Goal: Information Seeking & Learning: Learn about a topic

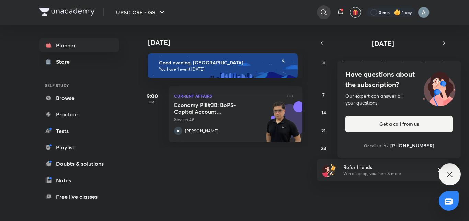
click at [327, 8] on div at bounding box center [324, 12] width 14 height 14
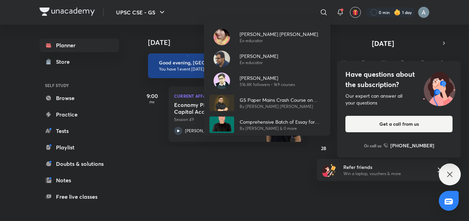
click at [327, 8] on div "[PERSON_NAME] [PERSON_NAME] Ex-educator [PERSON_NAME] Ex-educator [PERSON_NAME]…" at bounding box center [234, 110] width 469 height 221
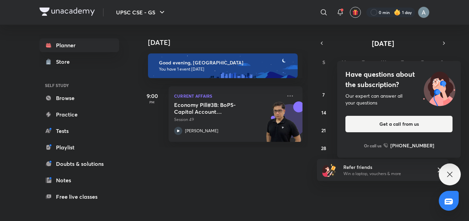
click at [327, 8] on div at bounding box center [324, 12] width 14 height 14
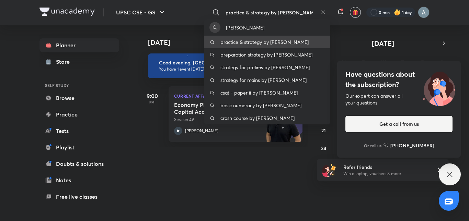
type input "practice & strategy by [PERSON_NAME]"
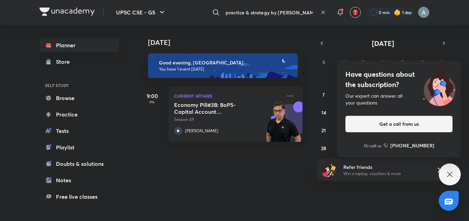
click at [306, 11] on input "practice & strategy by [PERSON_NAME]" at bounding box center [270, 12] width 95 height 19
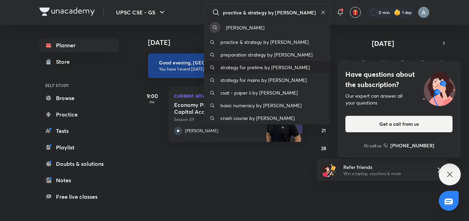
click at [270, 64] on p "strategy for prelims by [PERSON_NAME]" at bounding box center [264, 67] width 89 height 7
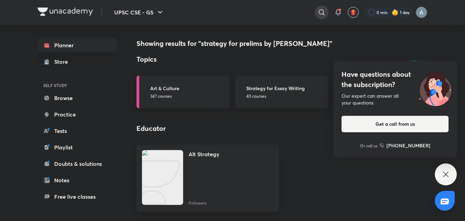
click at [318, 17] on div at bounding box center [322, 12] width 14 height 14
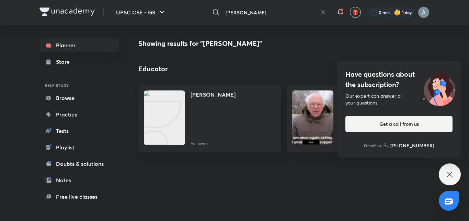
click at [322, 8] on div "[PERSON_NAME] ​" at bounding box center [267, 12] width 126 height 16
type input "a"
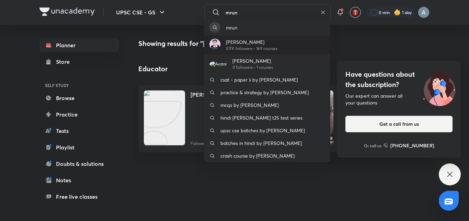
type input "mrun"
click at [256, 44] on p "[PERSON_NAME]" at bounding box center [251, 41] width 51 height 7
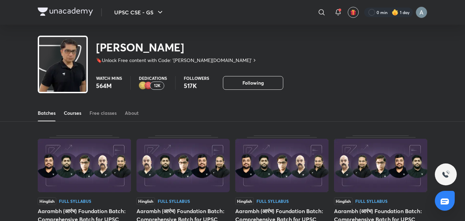
click at [69, 115] on div "Courses" at bounding box center [73, 113] width 18 height 7
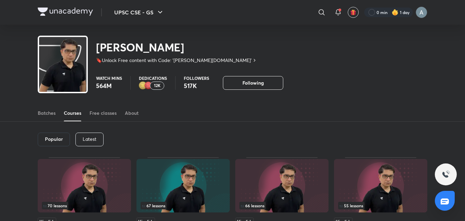
click at [89, 137] on p "Latest" at bounding box center [90, 139] width 14 height 5
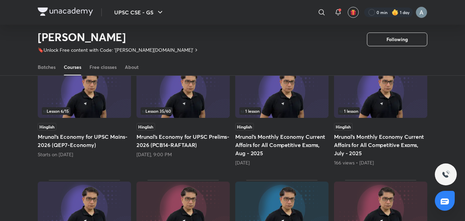
scroll to position [76, 0]
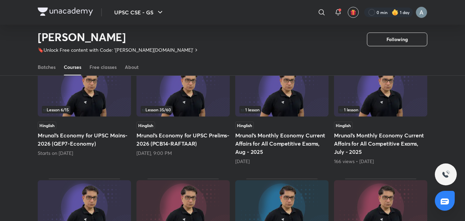
click at [167, 132] on h5 "Mrunal’s Economy for UPSC Prelims-2026 (PCB14-RAFTAAR)" at bounding box center [183, 139] width 93 height 16
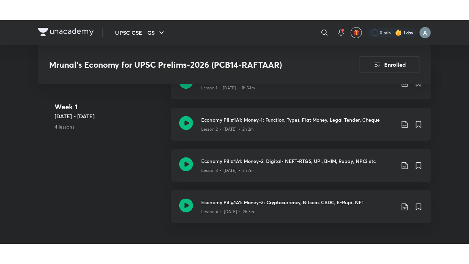
scroll to position [407, 0]
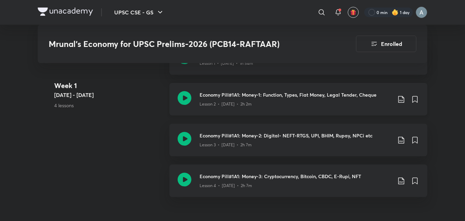
click at [211, 91] on h3 "Economy Pill#1A1: Money-1: Function, Types, Fiat Money, Legal Tender, Cheque" at bounding box center [296, 94] width 192 height 7
